Goal: Browse casually

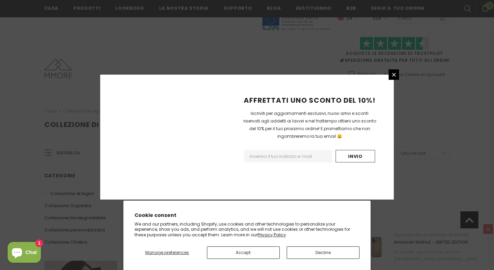
scroll to position [441, 0]
